Goal: Navigation & Orientation: Find specific page/section

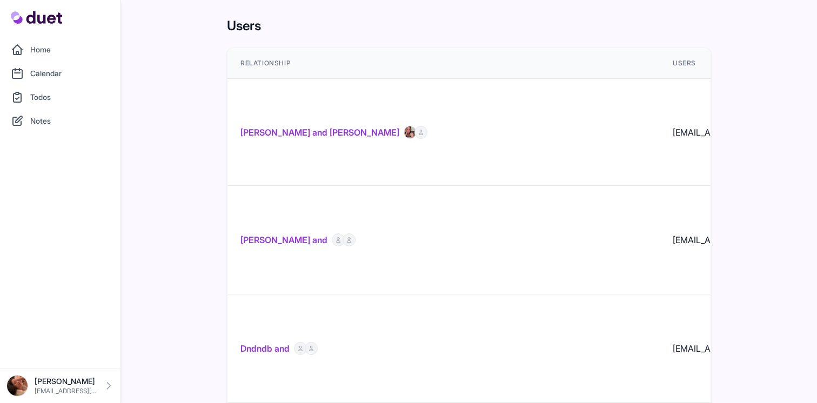
scroll to position [9885, 0]
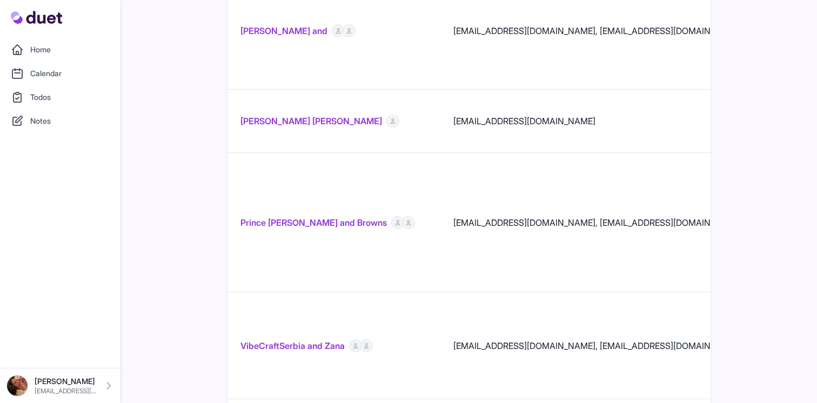
scroll to position [1235, 0]
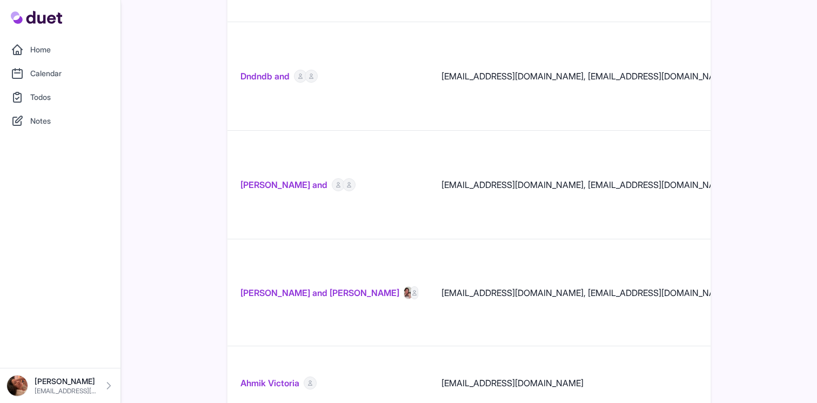
scroll to position [1339, 0]
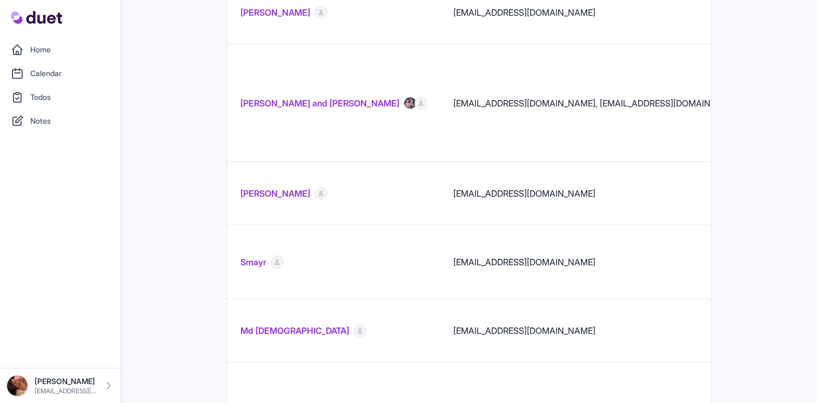
scroll to position [981, 0]
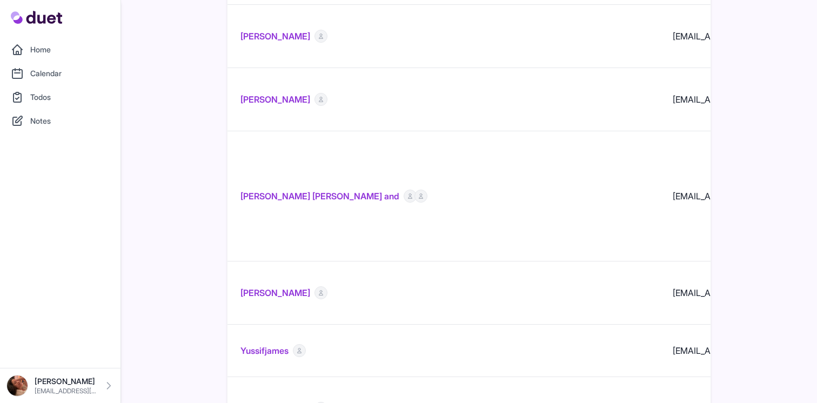
scroll to position [1243, 0]
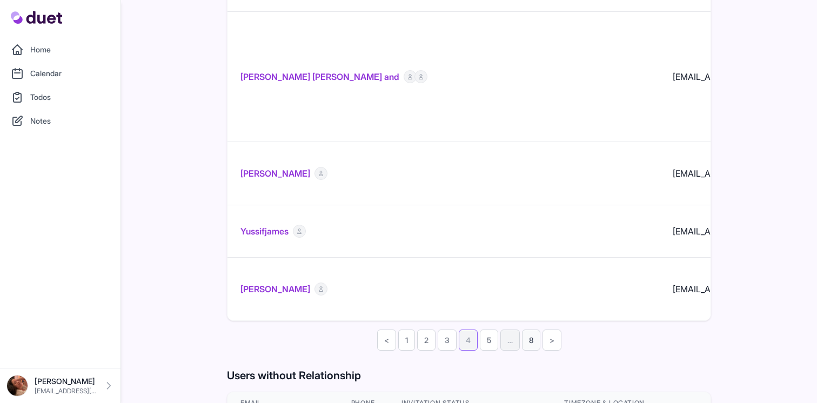
click at [529, 330] on link "8" at bounding box center [531, 340] width 18 height 21
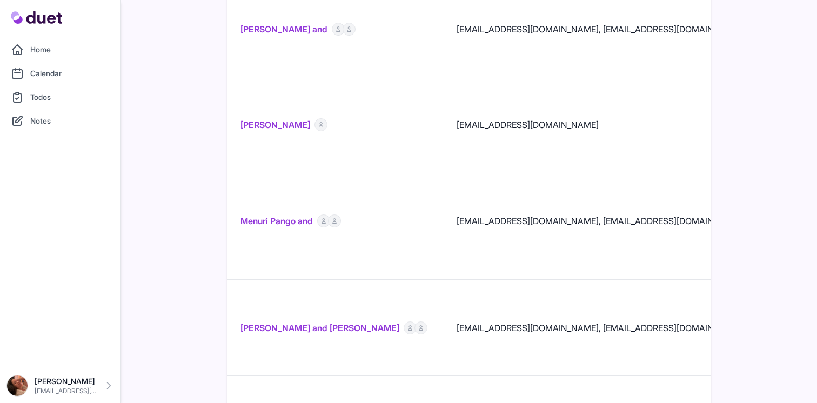
scroll to position [825, 0]
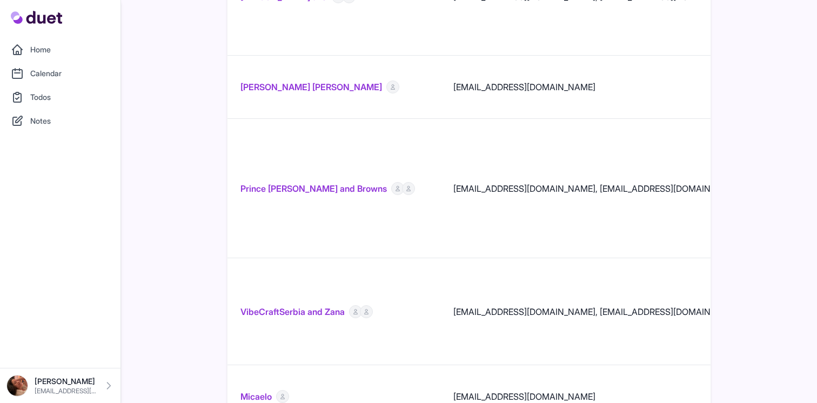
scroll to position [1386, 0]
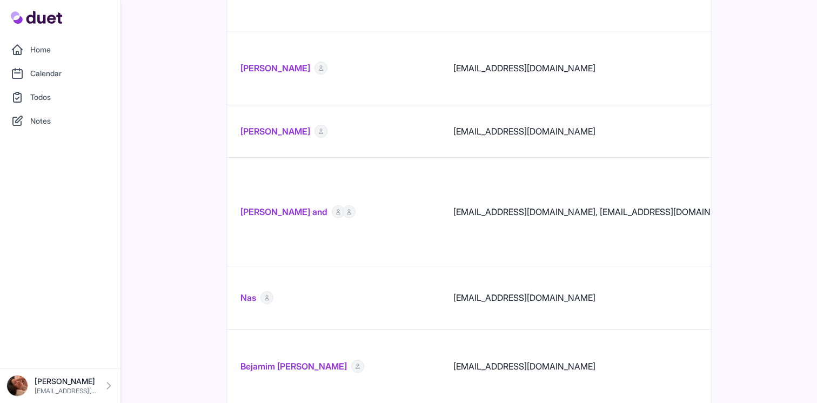
scroll to position [0, 0]
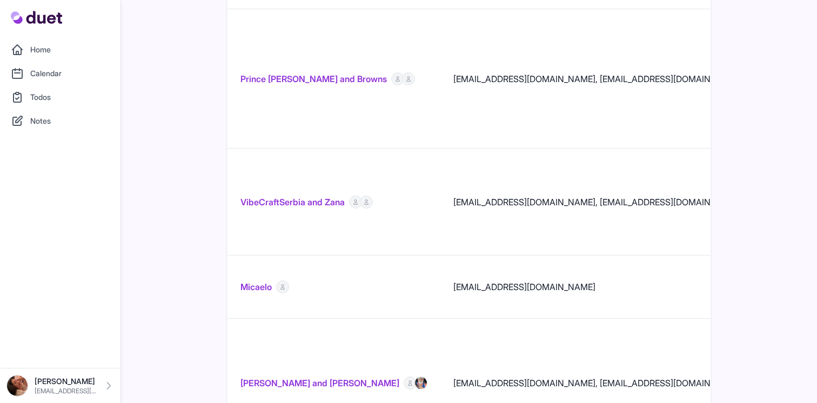
scroll to position [1386, 0]
